Goal: Information Seeking & Learning: Understand process/instructions

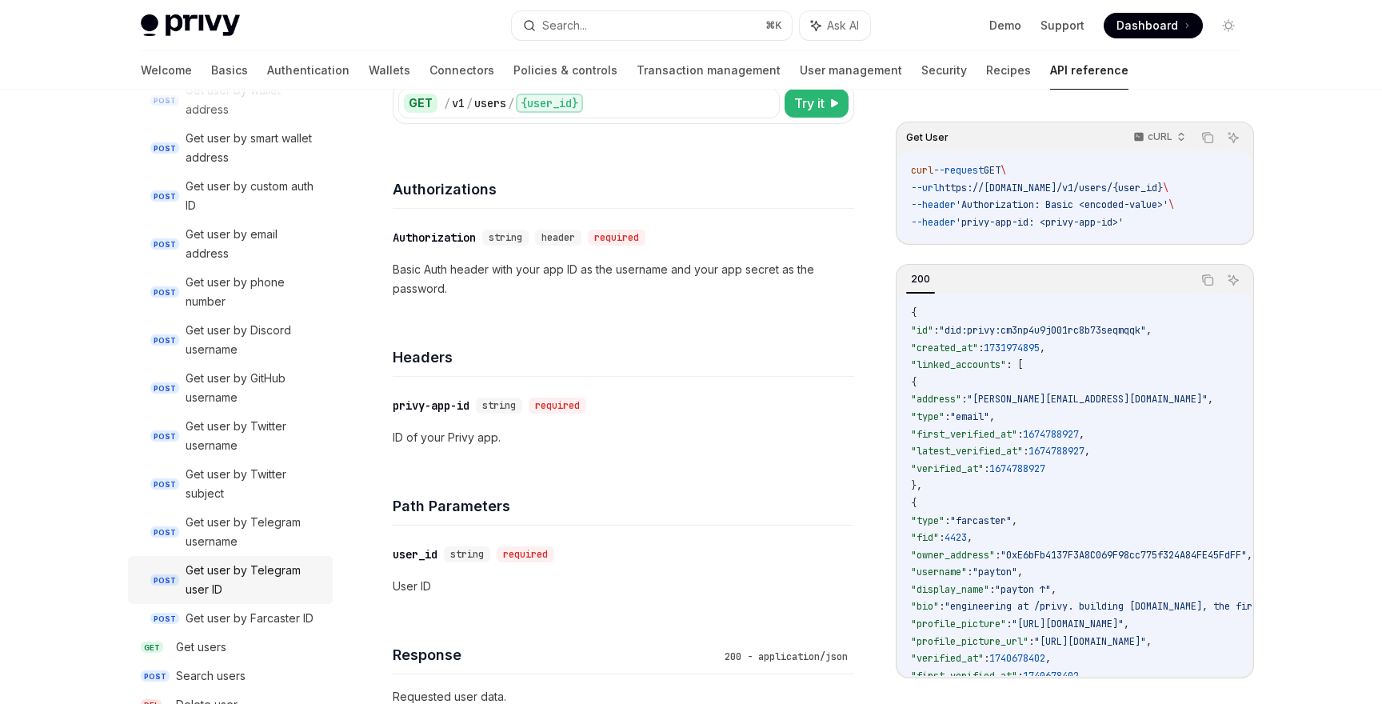
scroll to position [1329, 0]
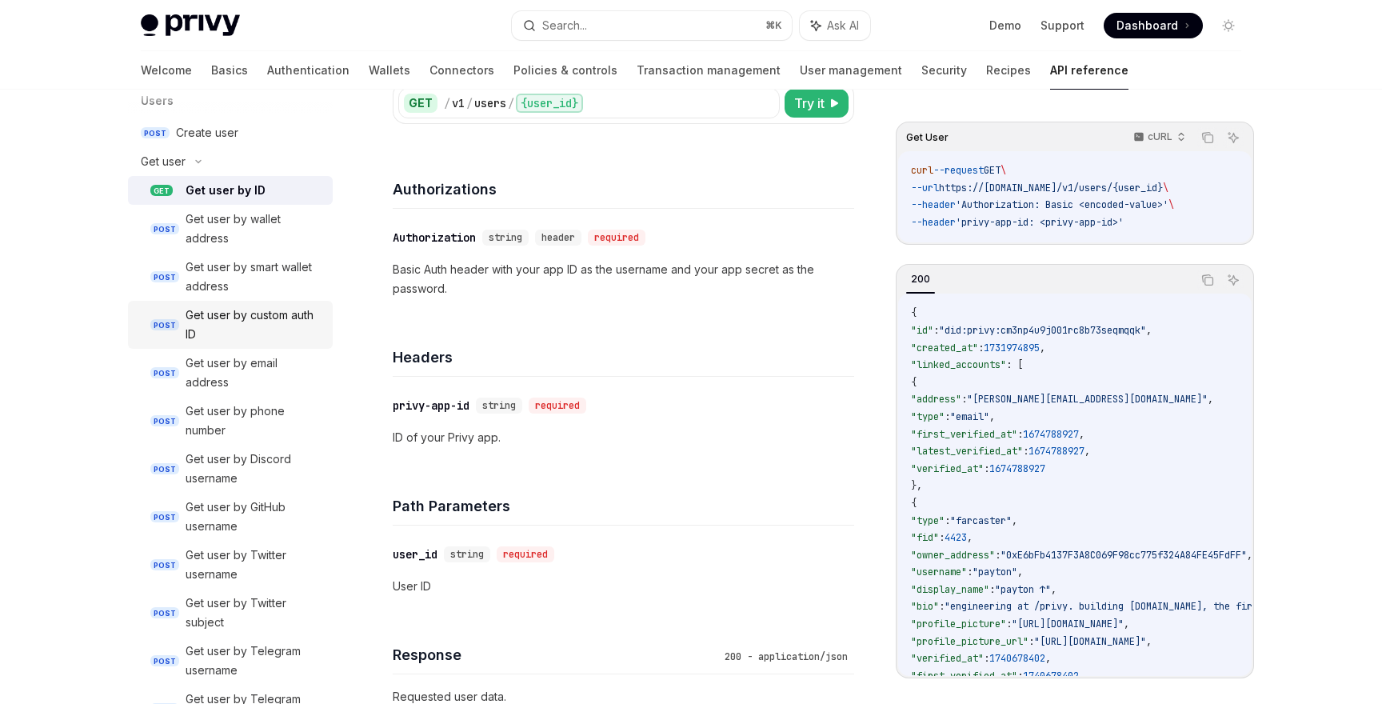
click at [276, 315] on div "Get user by custom auth ID" at bounding box center [255, 325] width 138 height 38
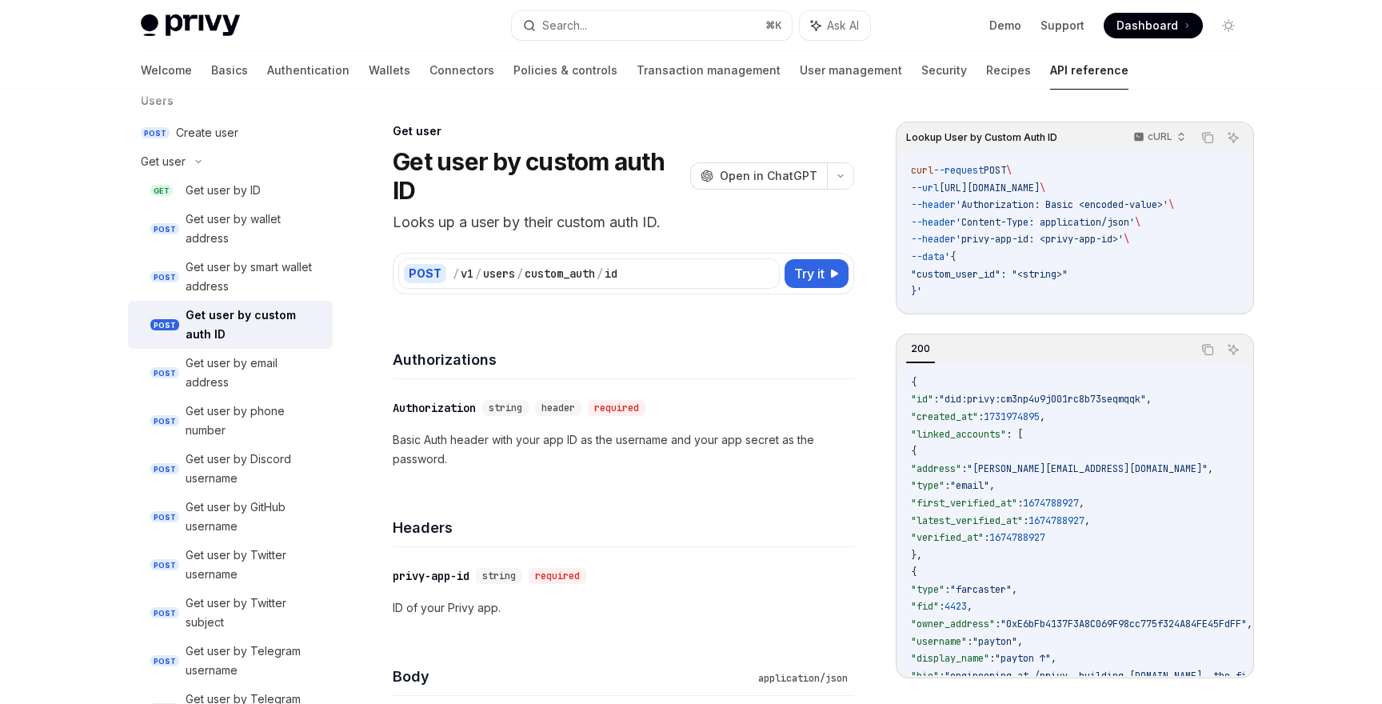
click at [611, 224] on p "Looks up a user by their custom auth ID." at bounding box center [623, 222] width 461 height 22
copy header "Looks up a user by their custom auth ID. OpenAI Open in [GEOGRAPHIC_DATA]"
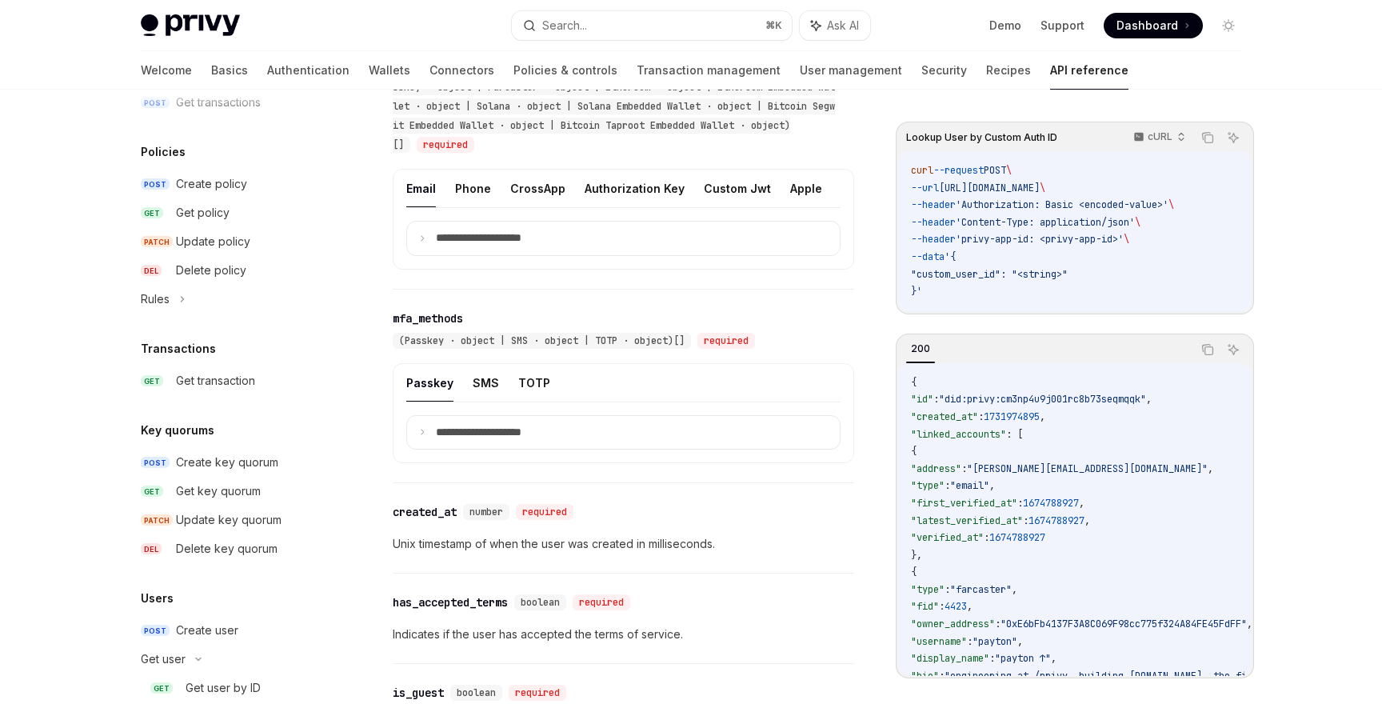
scroll to position [831, 0]
click at [240, 463] on div "Create key quorum" at bounding box center [227, 462] width 102 height 19
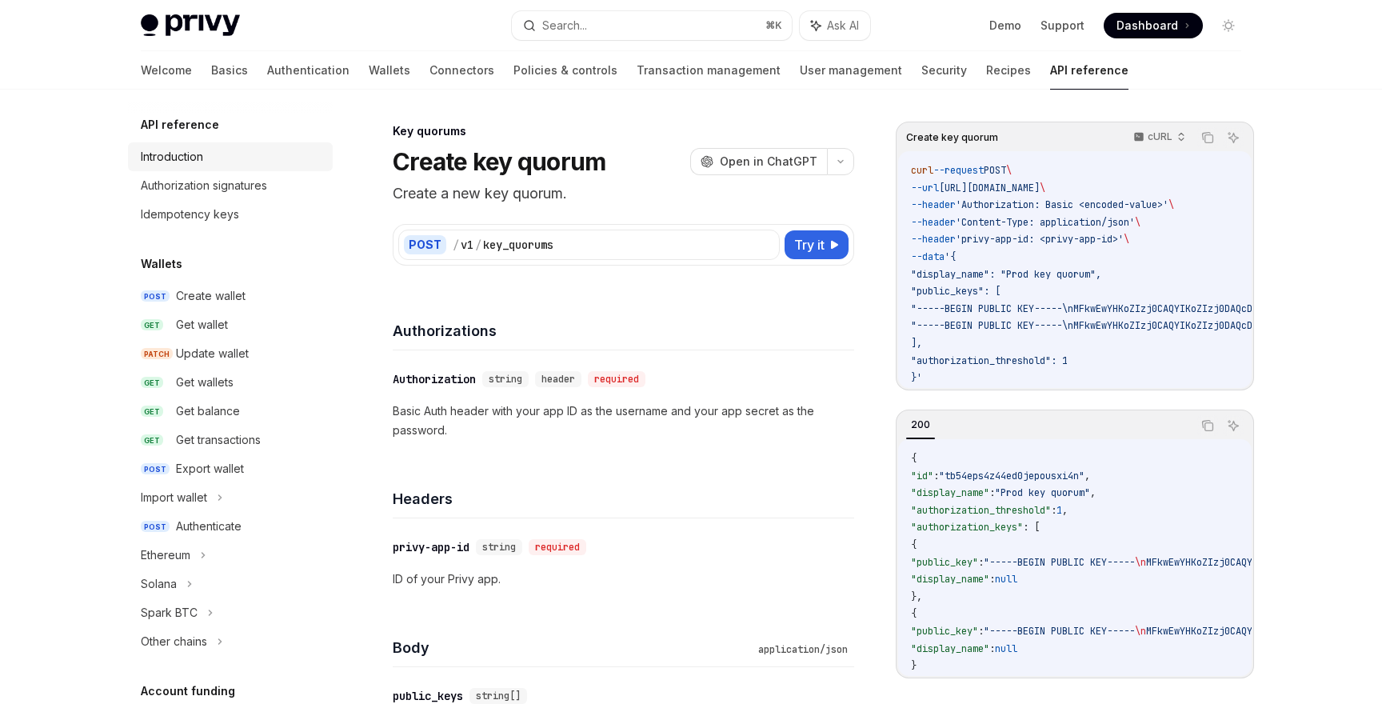
click at [223, 169] on link "Introduction" at bounding box center [230, 156] width 205 height 29
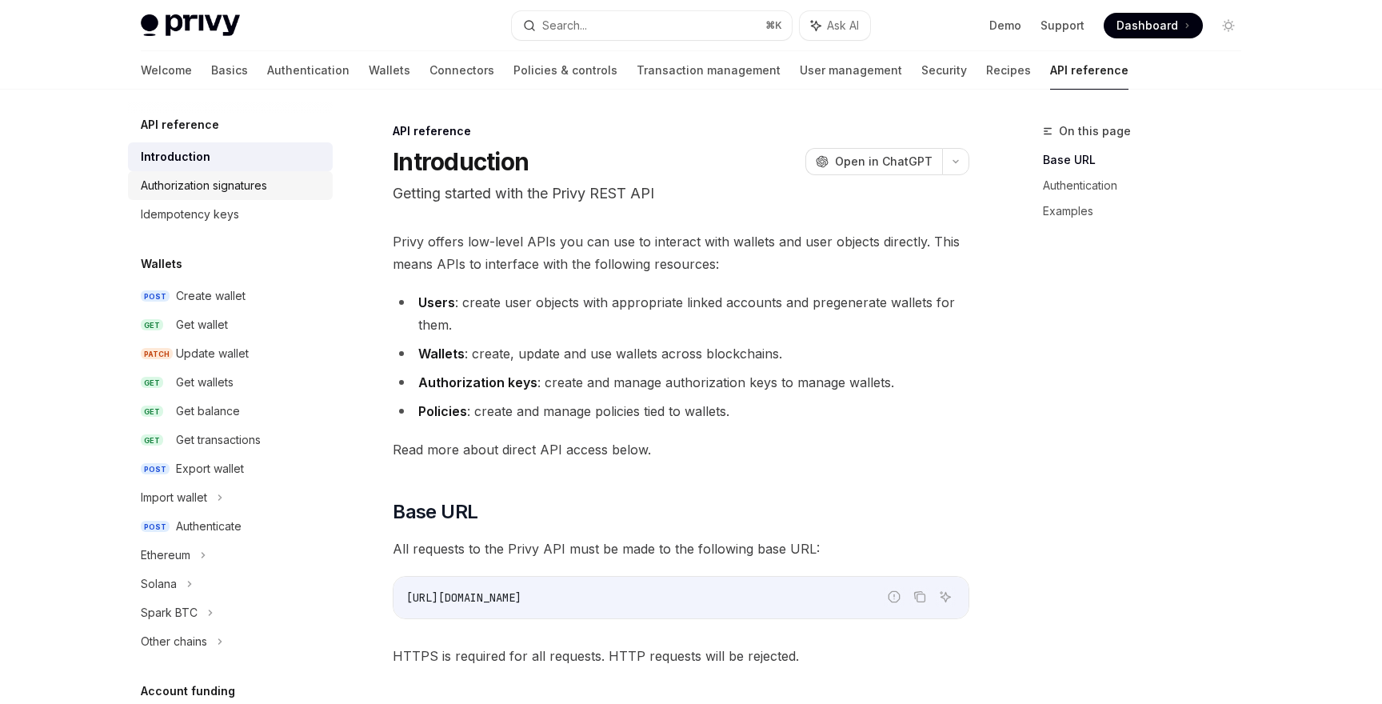
click at [284, 186] on div "Authorization signatures" at bounding box center [232, 185] width 182 height 19
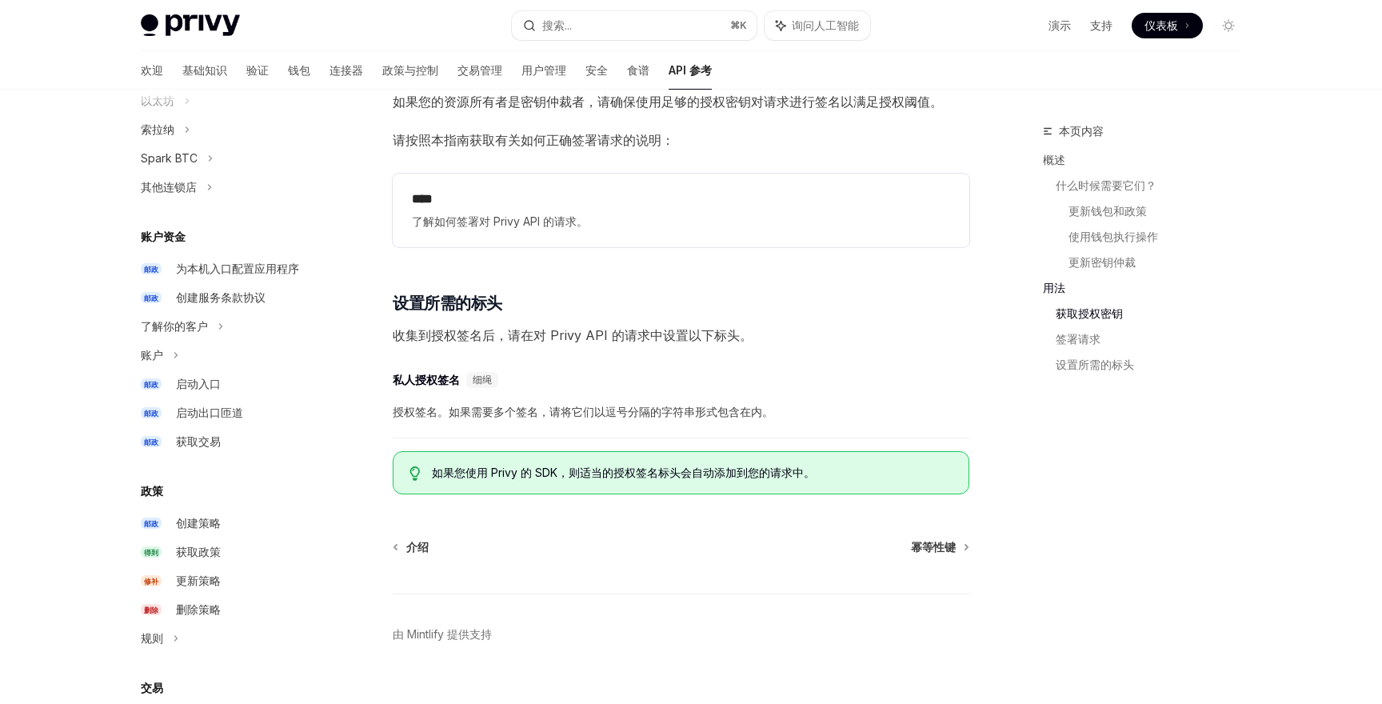
scroll to position [465, 0]
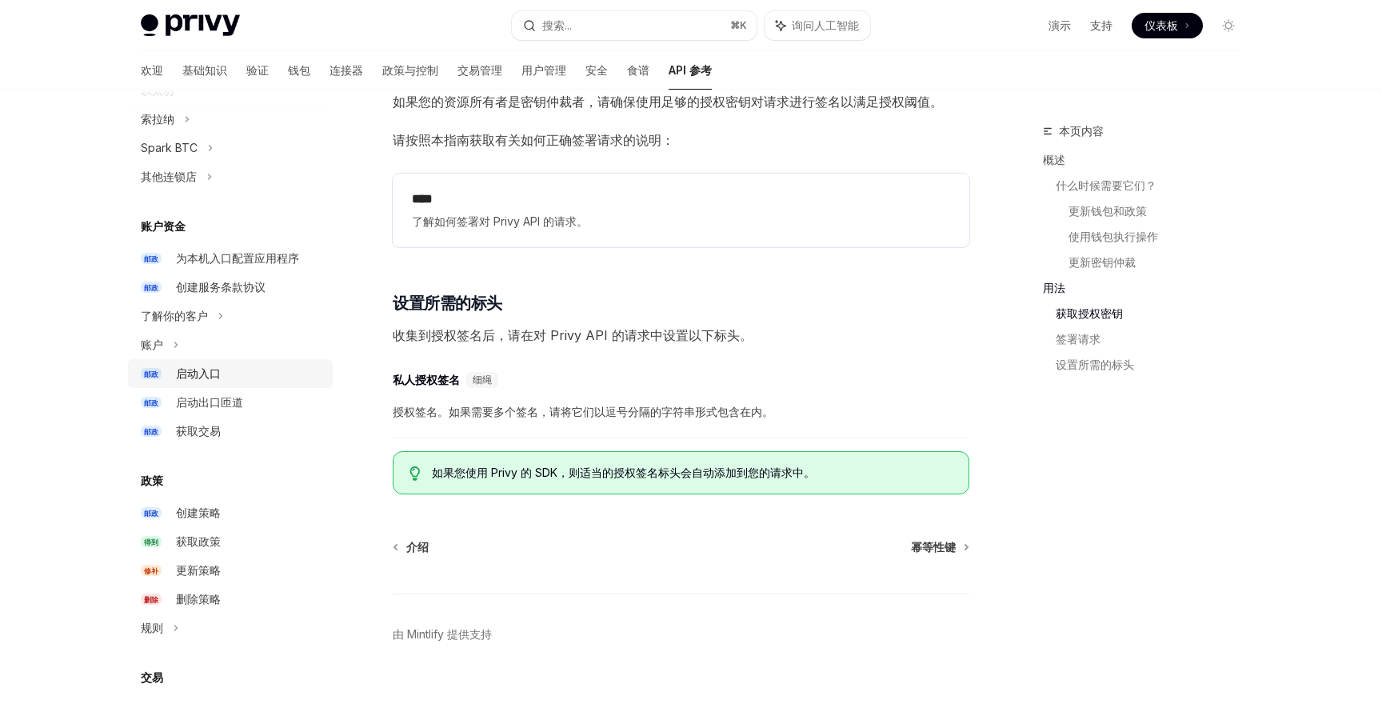
click at [222, 374] on div "启动入口" at bounding box center [249, 373] width 147 height 19
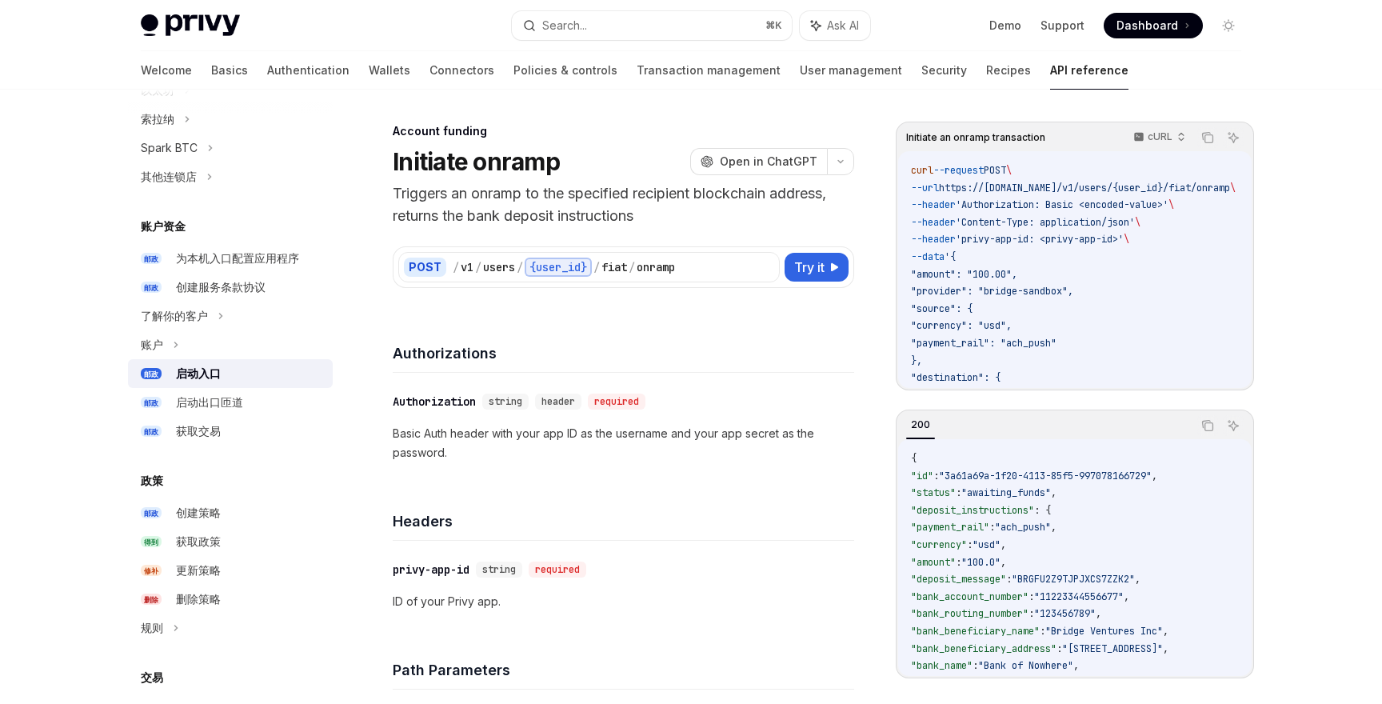
click at [218, 375] on font "启动入口" at bounding box center [198, 373] width 45 height 14
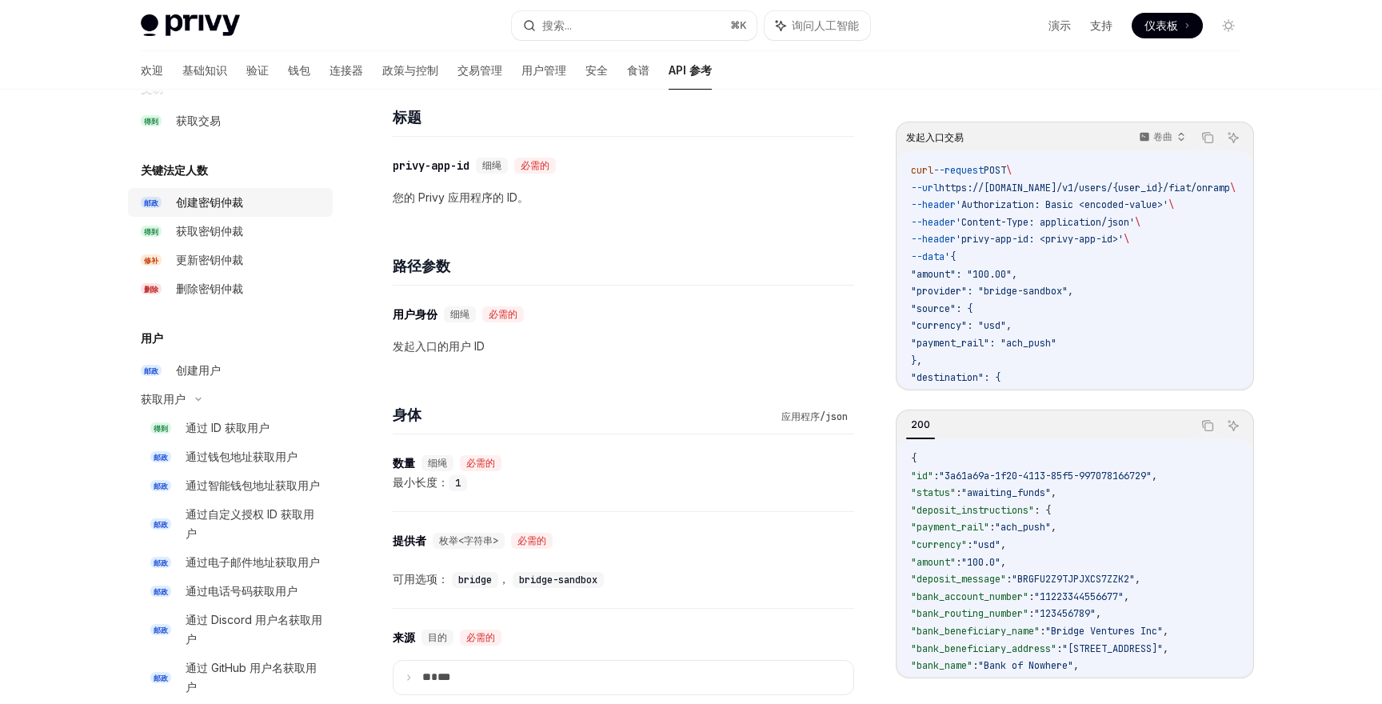
scroll to position [1080, 0]
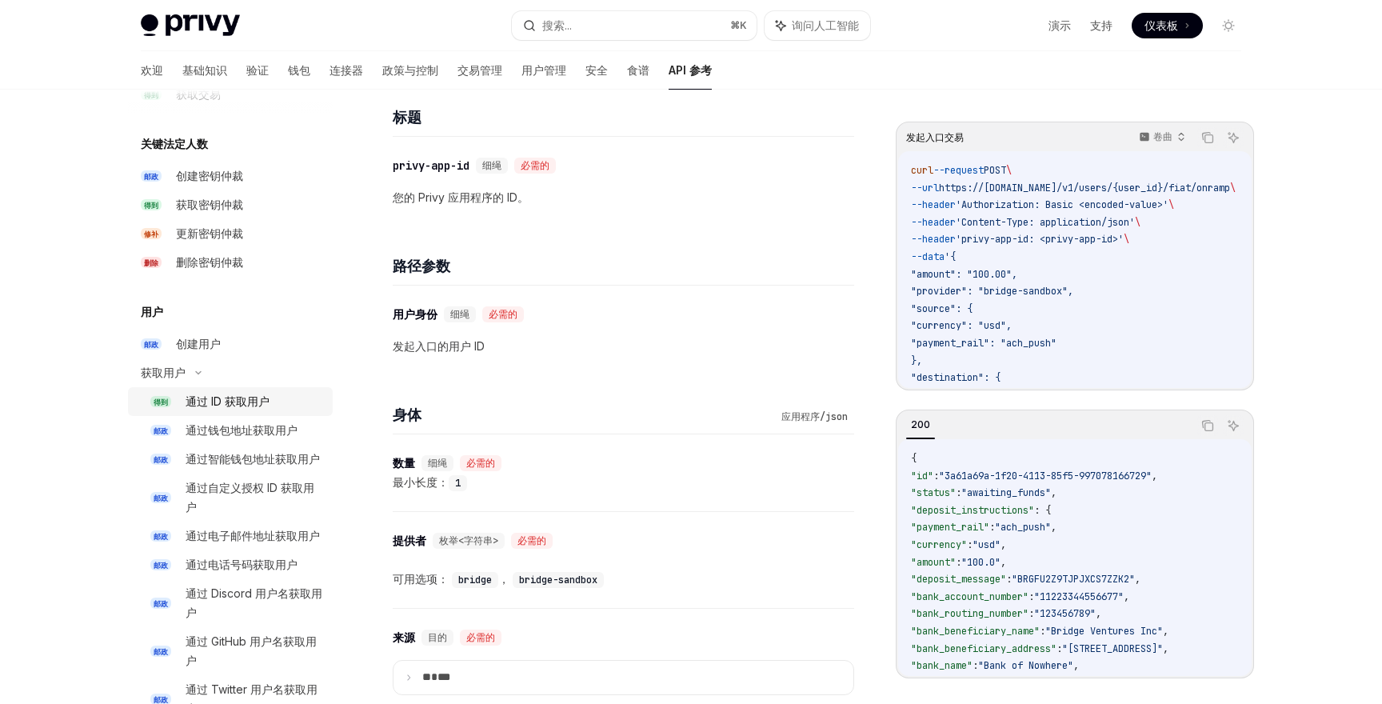
click at [263, 406] on font "通过 ID 获取用户" at bounding box center [228, 401] width 84 height 14
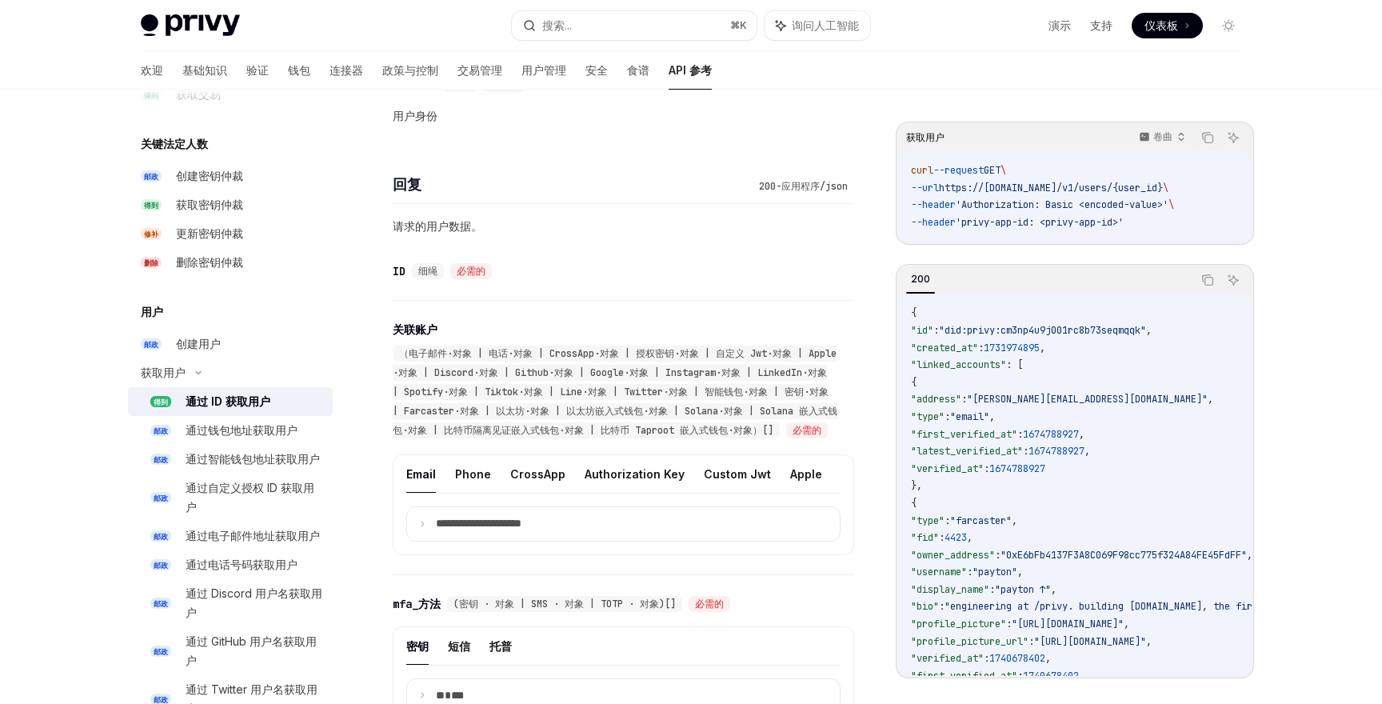
scroll to position [605, 0]
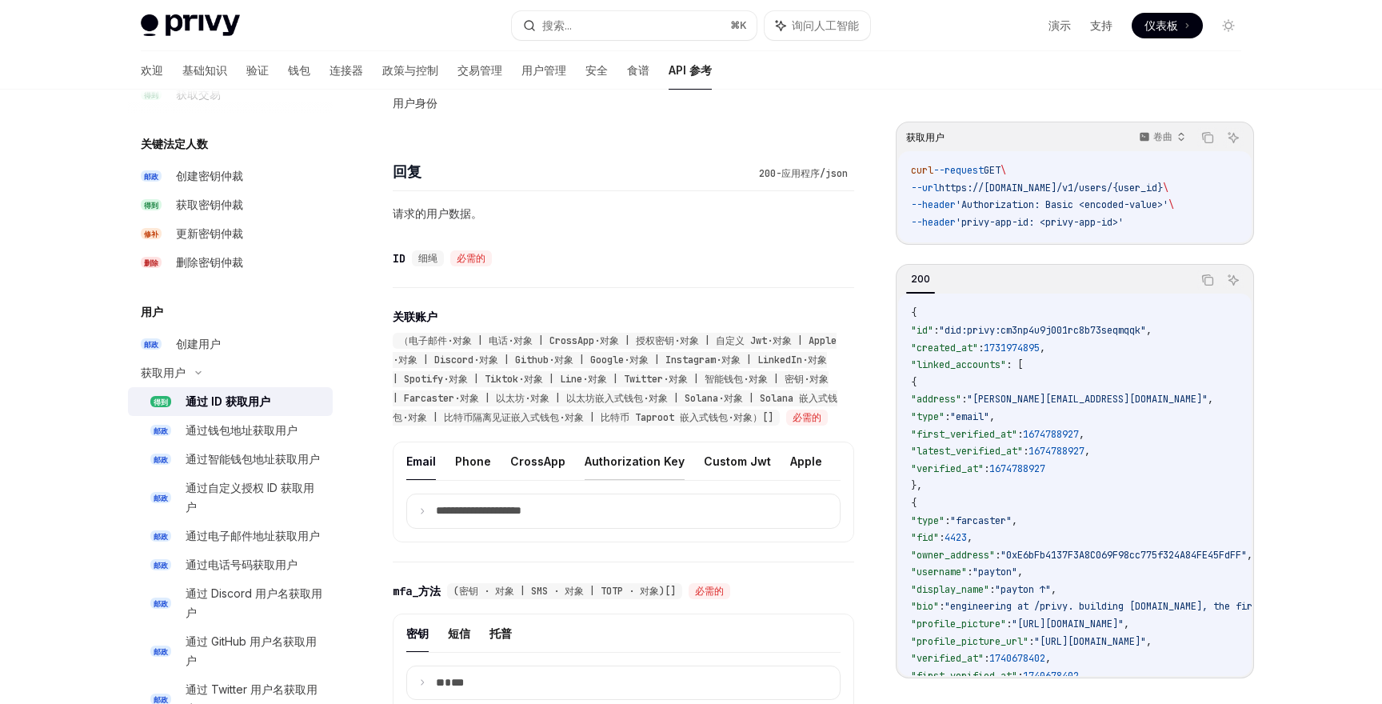
click at [624, 476] on button "Authorization Key" at bounding box center [635, 461] width 100 height 38
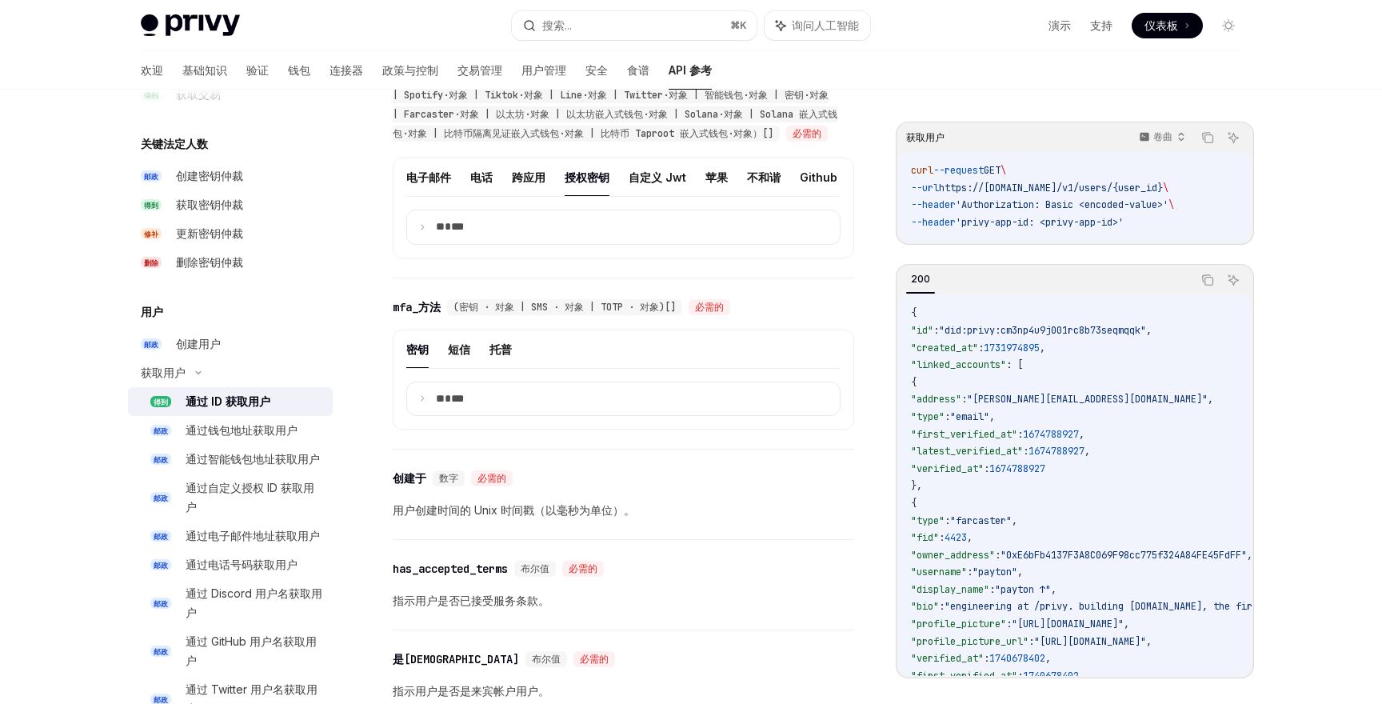
scroll to position [961, 0]
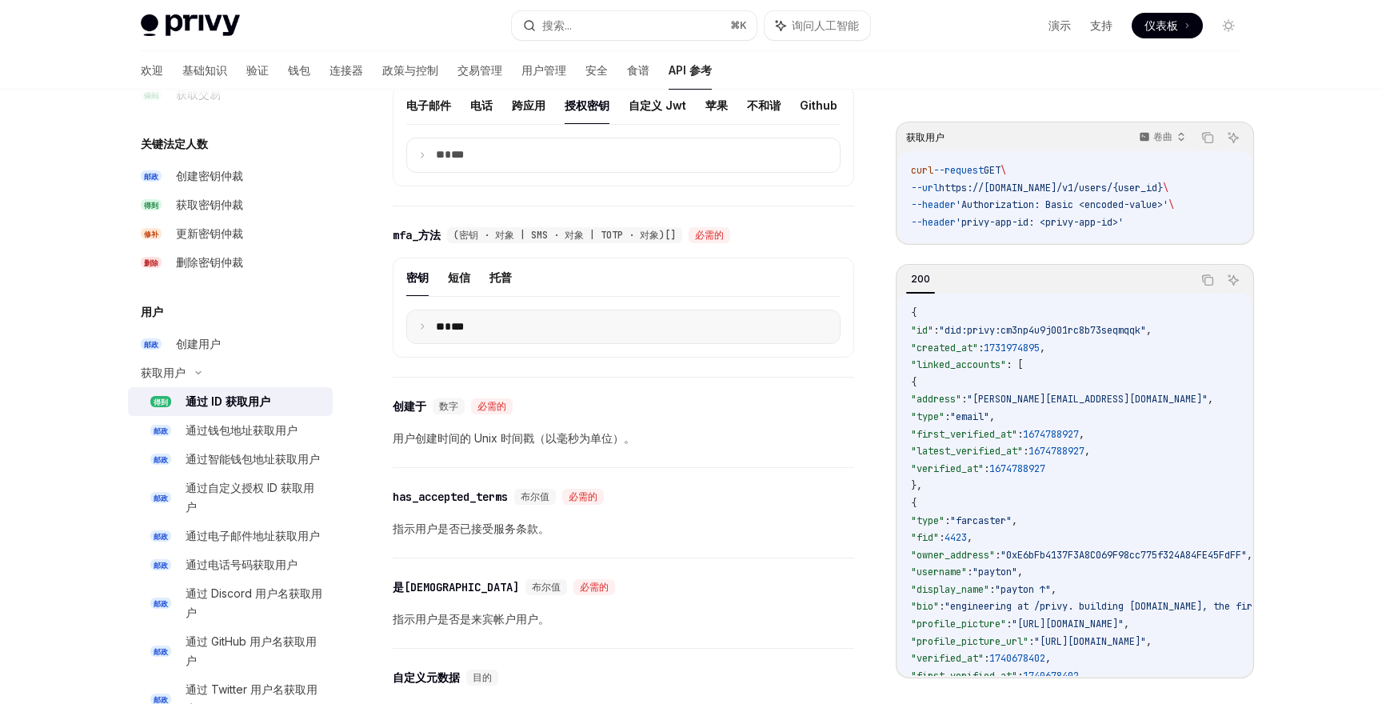
click at [538, 342] on summary "** ***" at bounding box center [623, 327] width 433 height 34
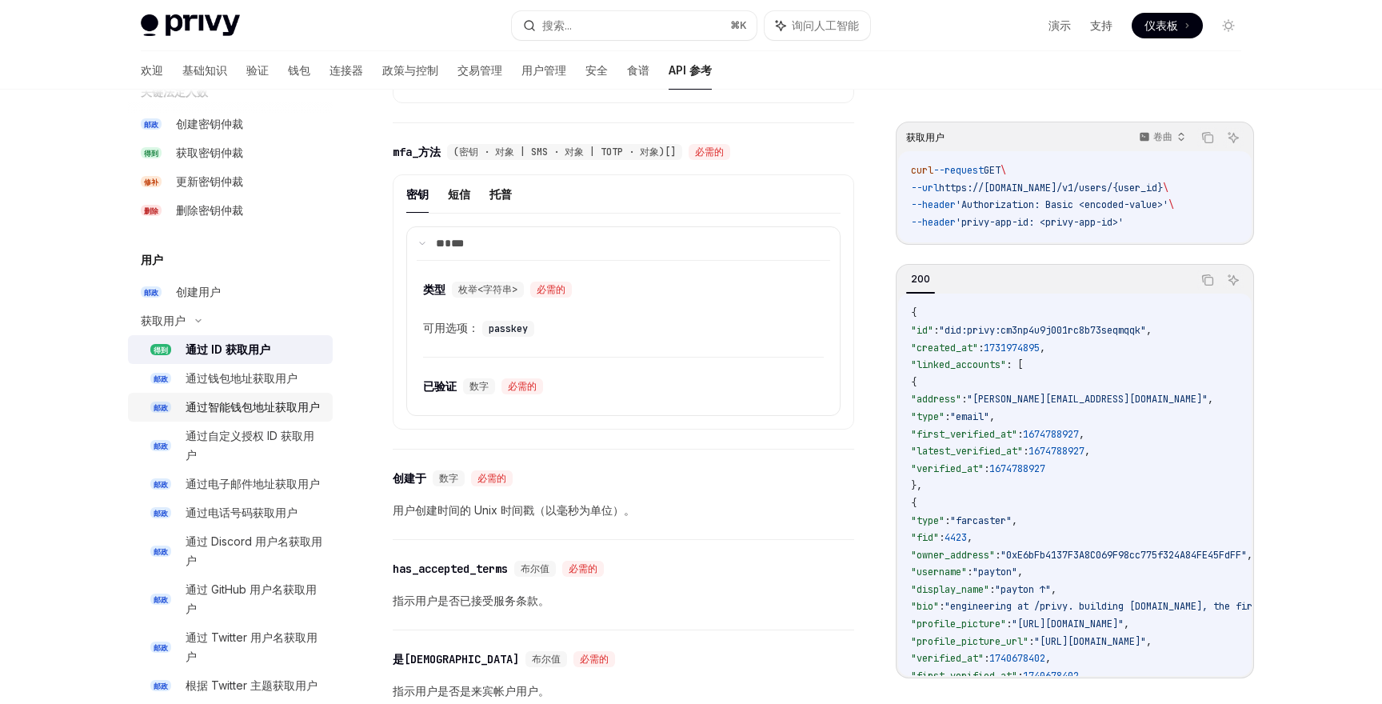
scroll to position [1139, 0]
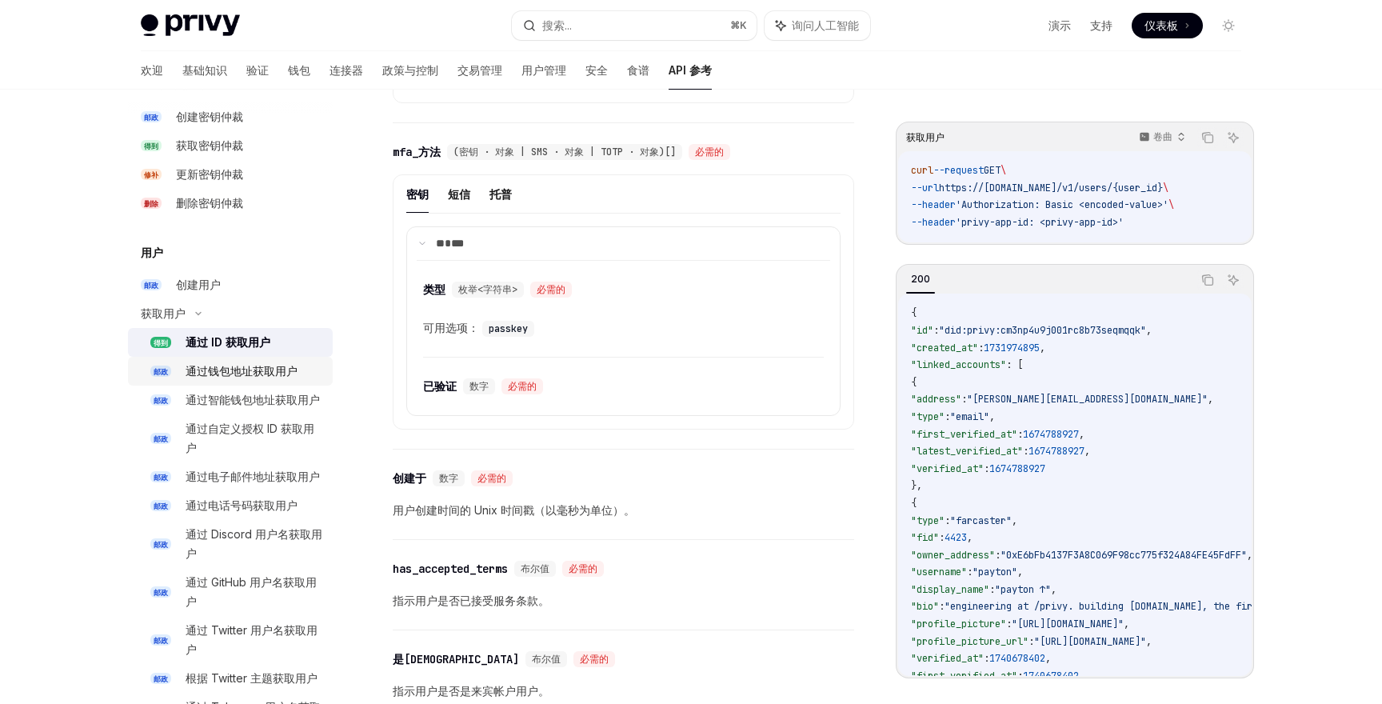
click at [265, 374] on font "通过钱包地址获取用户" at bounding box center [242, 371] width 112 height 14
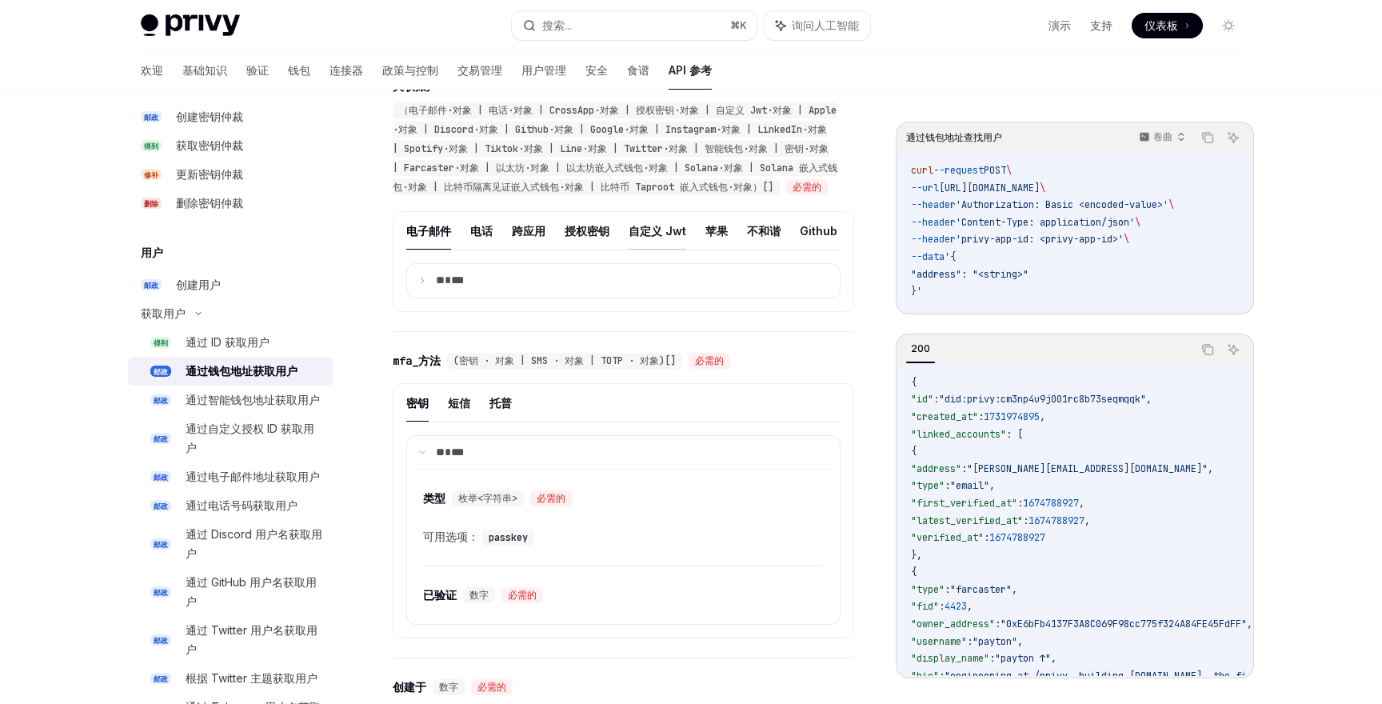
scroll to position [793, 0]
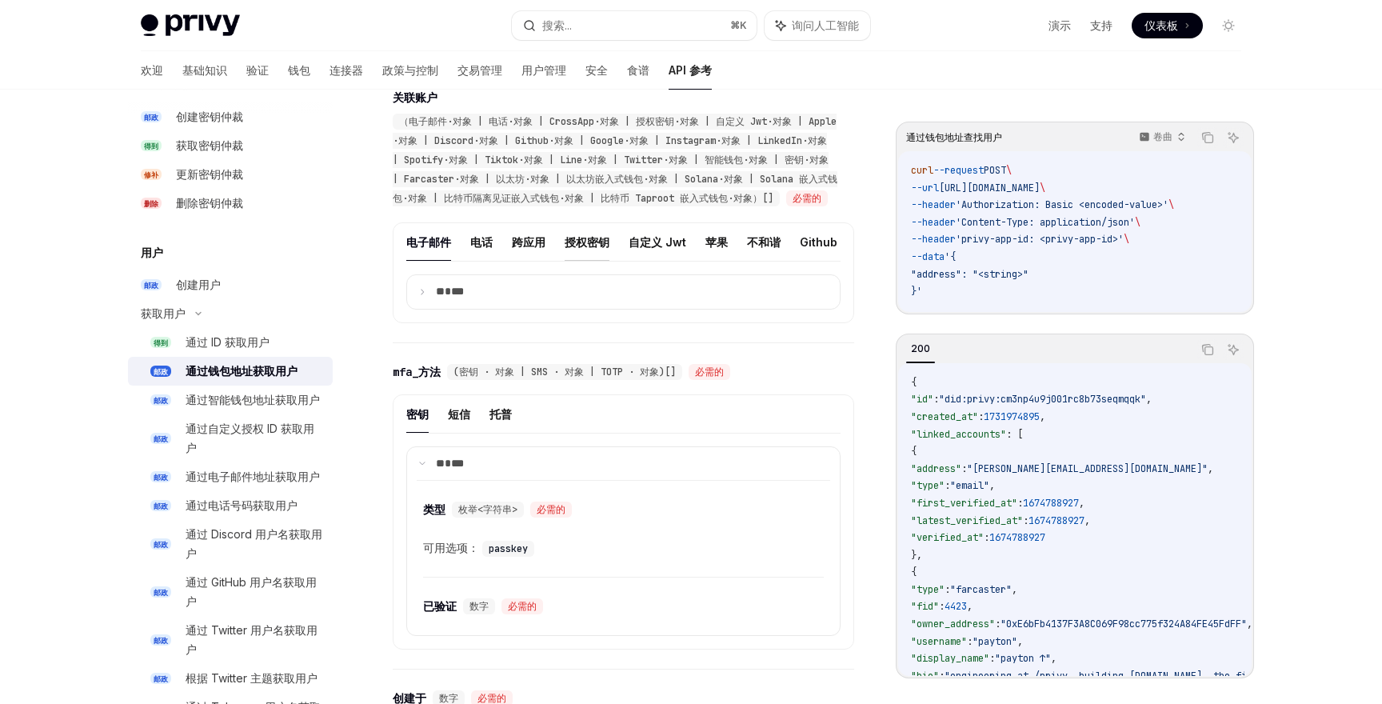
click at [589, 249] on font "授权密钥" at bounding box center [587, 242] width 45 height 14
type textarea "*"
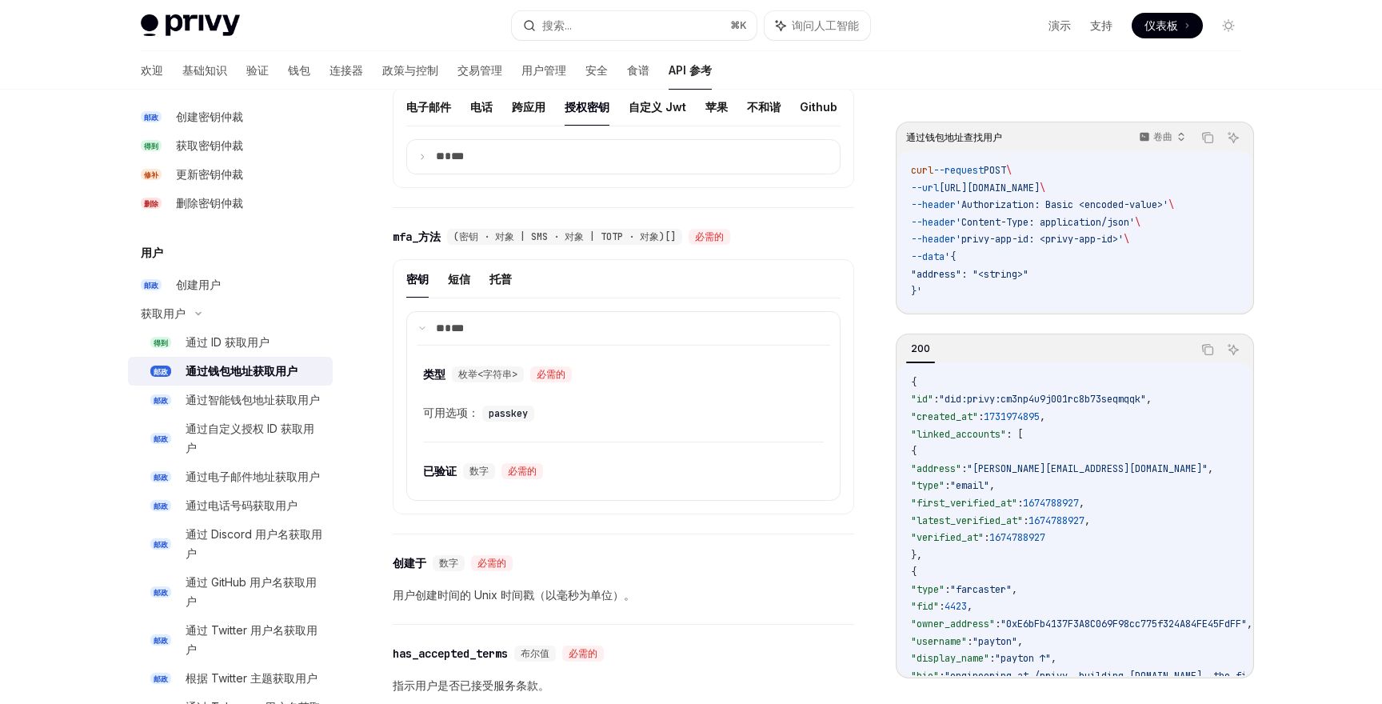
scroll to position [929, 0]
click at [513, 173] on summary "** ***" at bounding box center [623, 156] width 433 height 34
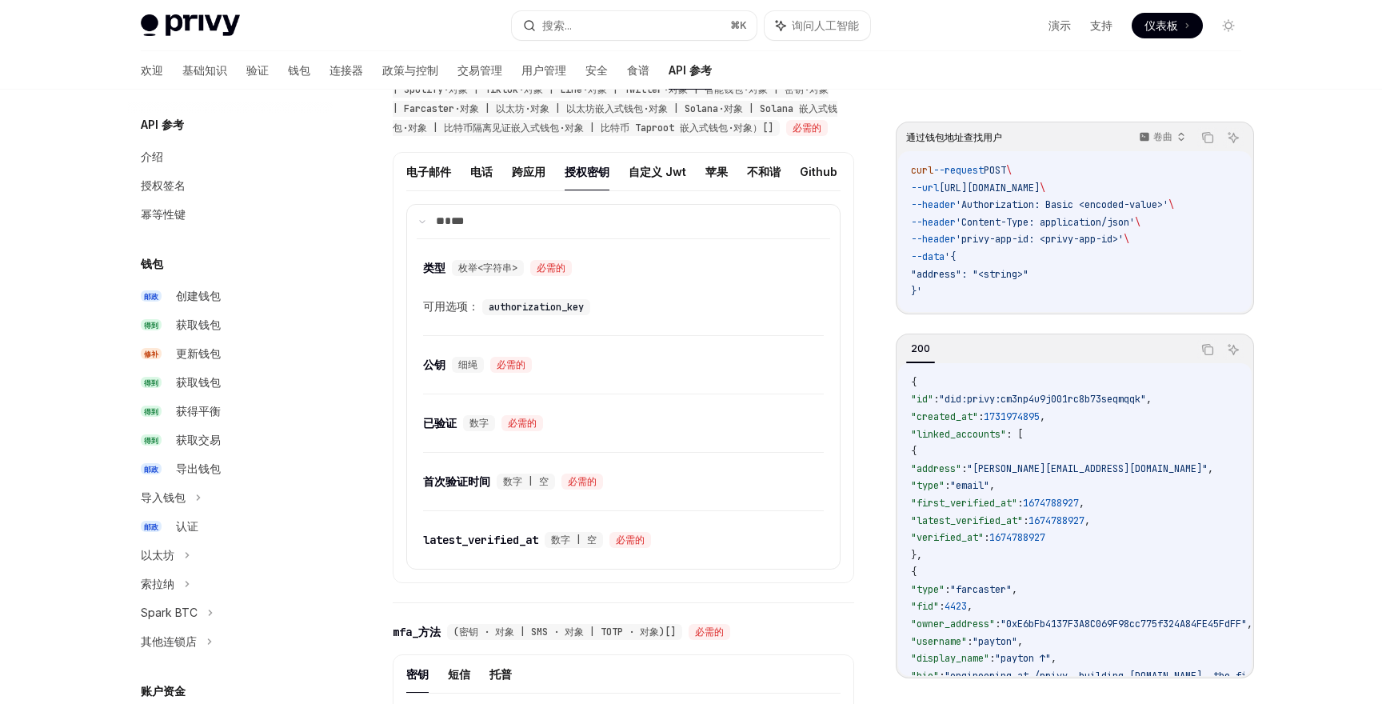
scroll to position [839, 0]
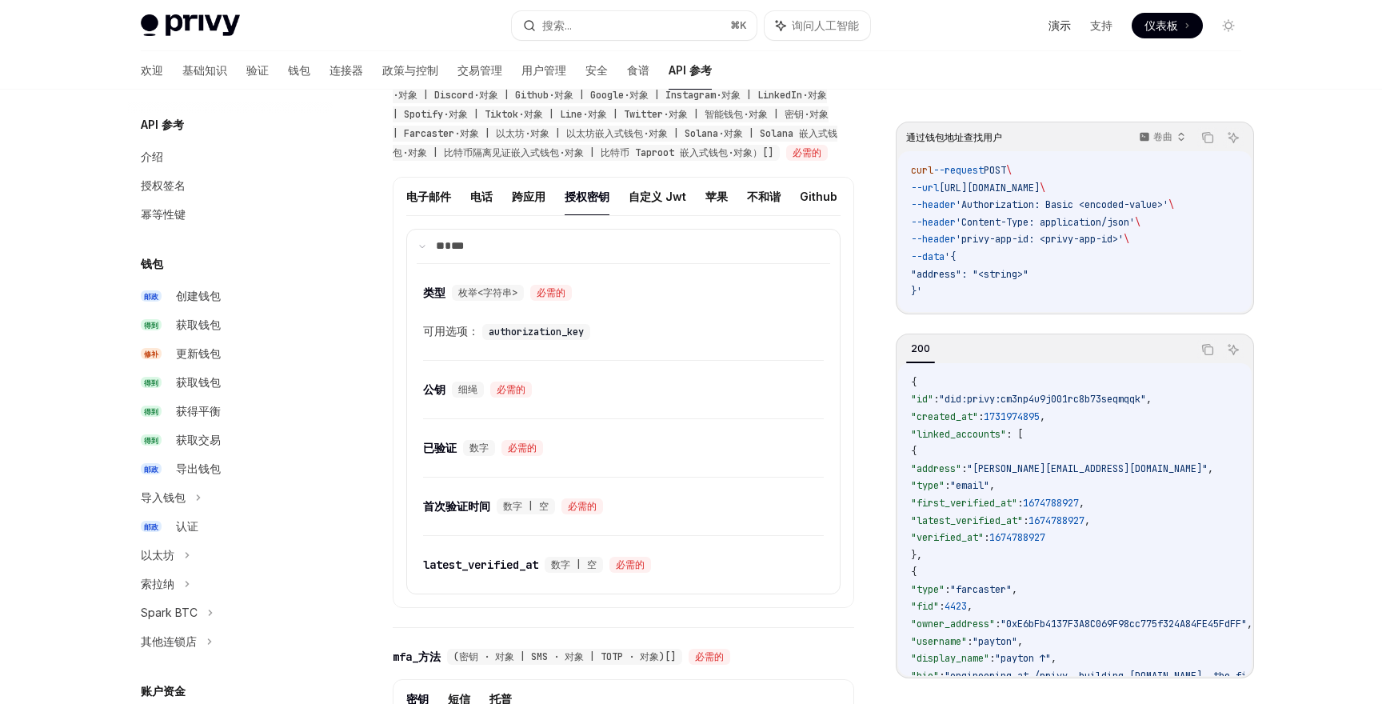
click at [1056, 24] on font "演示" at bounding box center [1060, 25] width 22 height 14
